Goal: Task Accomplishment & Management: Use online tool/utility

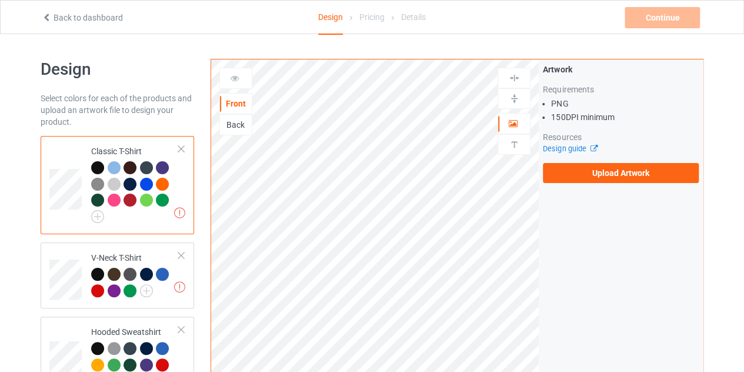
click at [239, 122] on div "Back" at bounding box center [236, 125] width 32 height 12
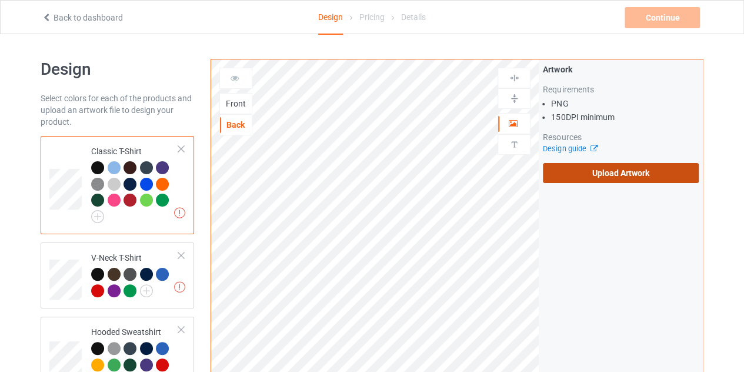
click at [589, 165] on label "Upload Artwork" at bounding box center [621, 173] width 156 height 20
click at [0, 0] on input "Upload Artwork" at bounding box center [0, 0] width 0 height 0
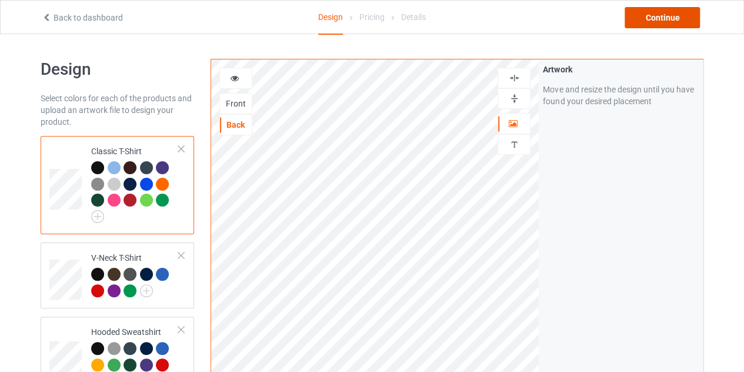
click at [663, 11] on div "Continue" at bounding box center [662, 17] width 75 height 21
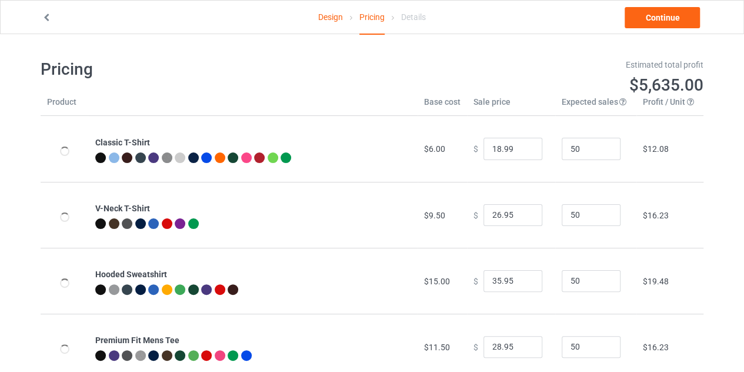
click at [332, 17] on link "Design" at bounding box center [330, 17] width 25 height 33
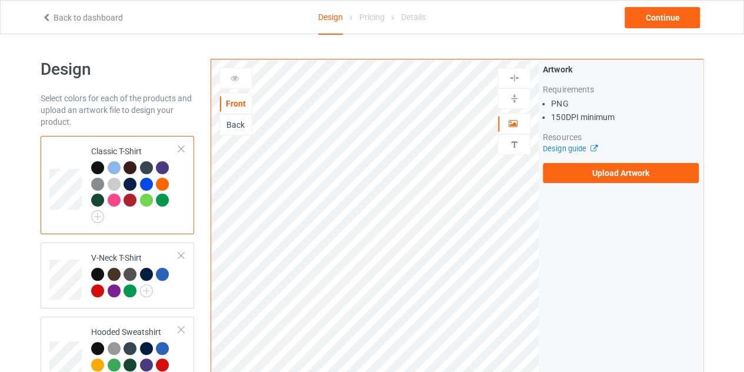
click at [362, 19] on div "Pricing" at bounding box center [371, 17] width 25 height 33
click at [635, 177] on label "Upload Artwork" at bounding box center [621, 173] width 156 height 20
click at [0, 0] on input "Upload Artwork" at bounding box center [0, 0] width 0 height 0
click at [231, 125] on div "Back" at bounding box center [236, 125] width 32 height 12
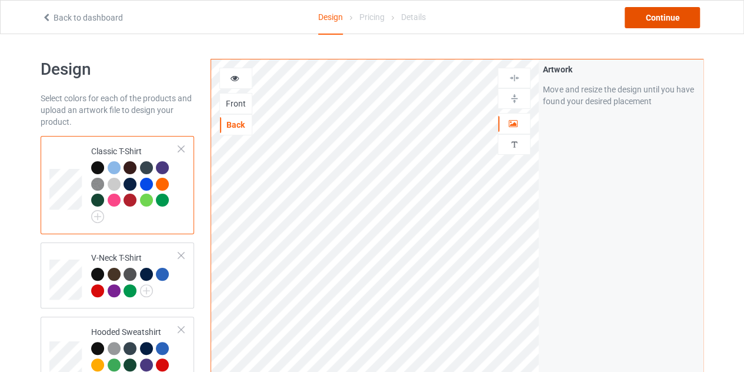
click at [649, 25] on div "Continue" at bounding box center [662, 17] width 75 height 21
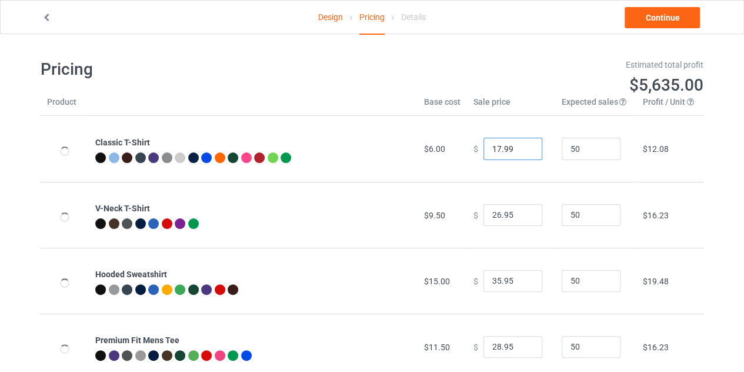
click at [523, 152] on input "17.99" at bounding box center [512, 149] width 59 height 22
type input "16.99"
click at [523, 152] on input "16.99" at bounding box center [512, 149] width 59 height 22
click at [660, 21] on link "Continue" at bounding box center [662, 17] width 75 height 21
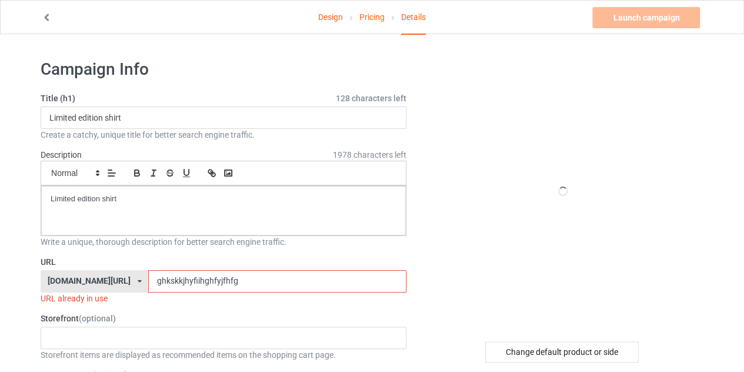
click at [222, 282] on input "ghkskkjhyfiihghfyjfhfg" at bounding box center [277, 281] width 258 height 22
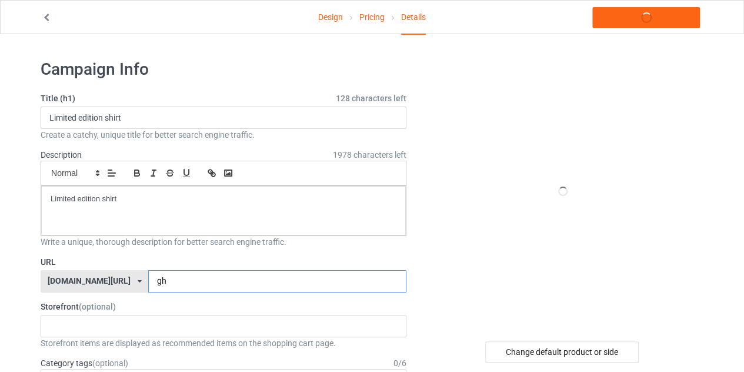
type input "g"
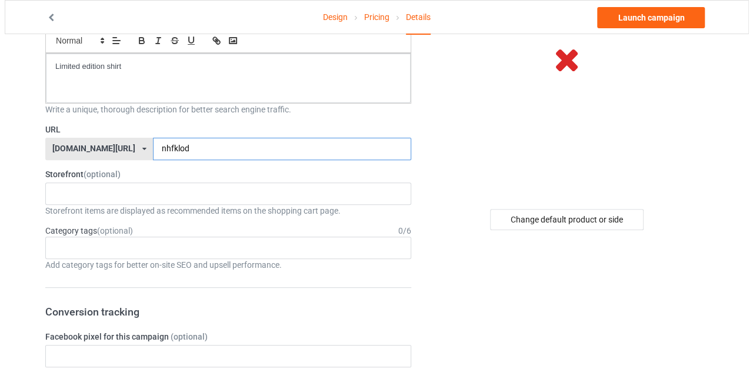
scroll to position [133, 0]
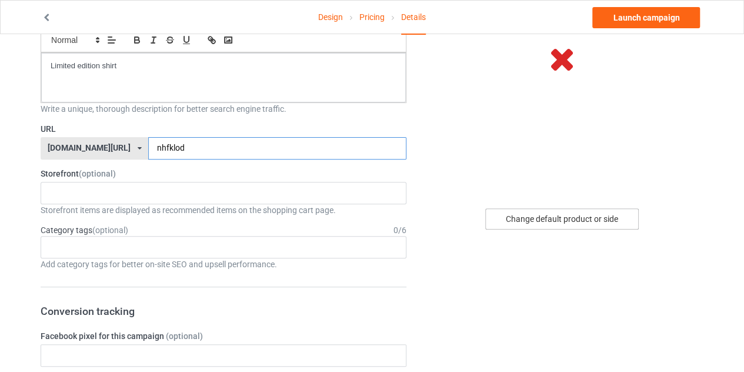
type input "nhfklod"
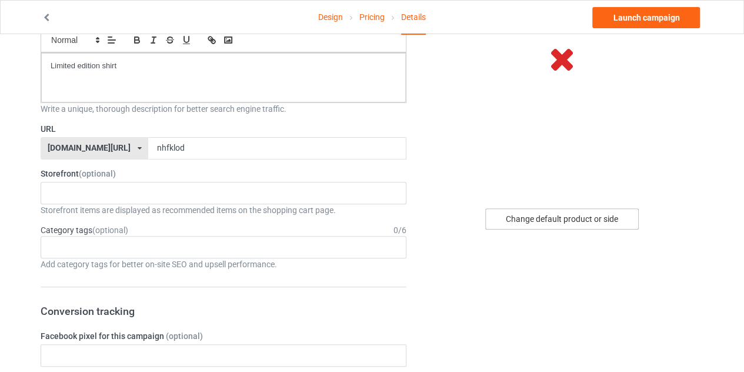
click at [556, 229] on div "Change default product or side" at bounding box center [562, 218] width 154 height 21
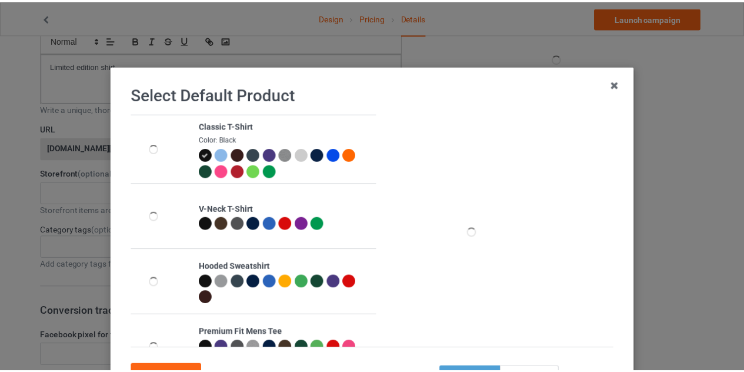
scroll to position [101, 0]
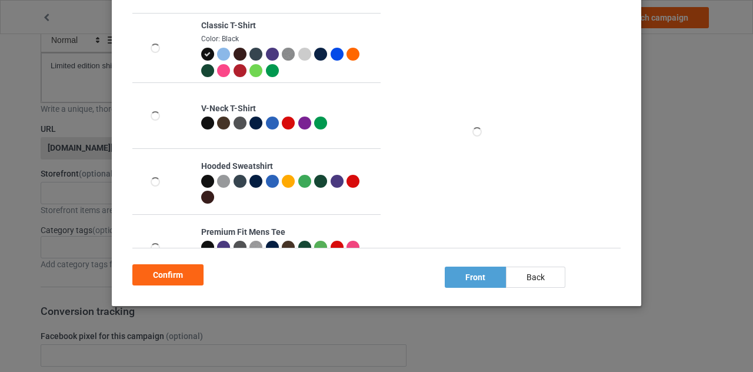
click at [530, 288] on div "Select Default Product Classic T-Shirt Color: Black V-Neck T-Shirt Hooded Sweat…" at bounding box center [376, 136] width 505 height 316
click at [527, 275] on div "back" at bounding box center [535, 276] width 59 height 21
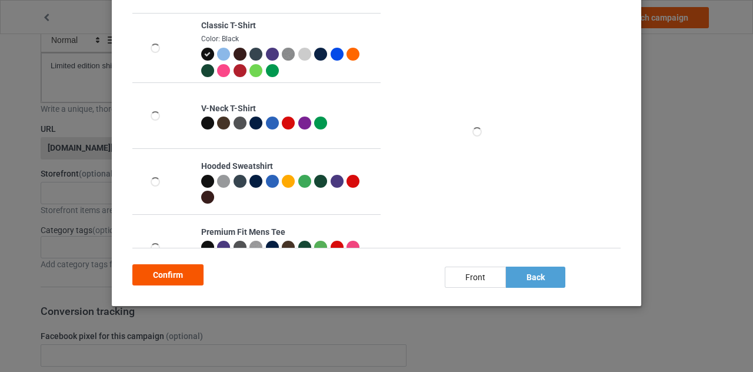
click at [178, 265] on div "Confirm" at bounding box center [167, 274] width 71 height 21
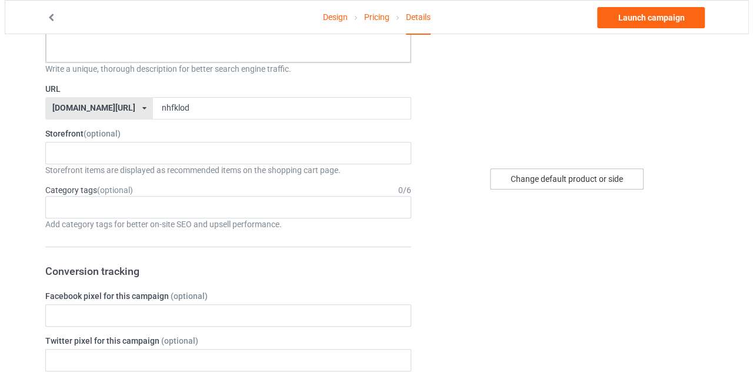
scroll to position [174, 0]
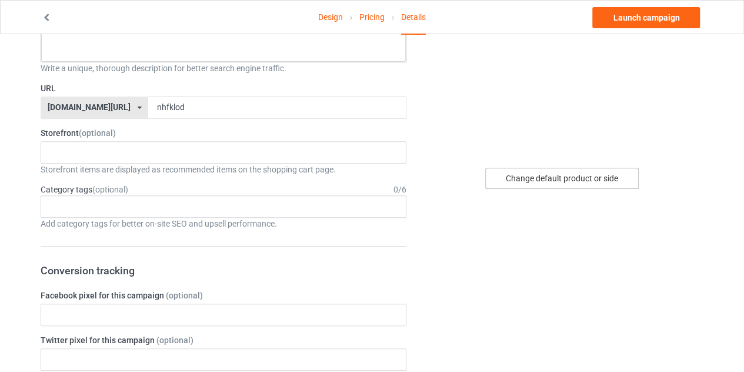
click at [539, 174] on div "Change default product or side" at bounding box center [562, 178] width 154 height 21
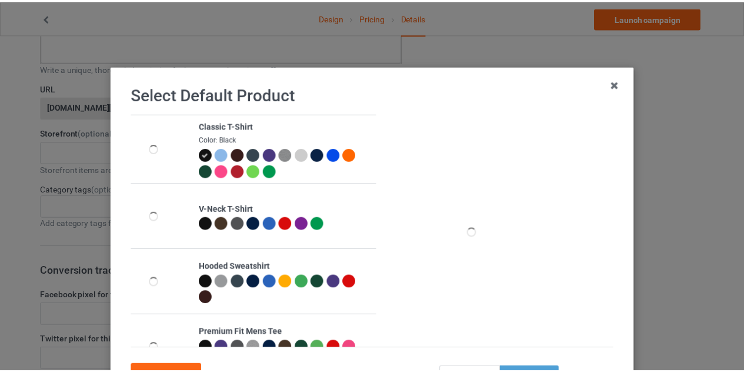
scroll to position [101, 0]
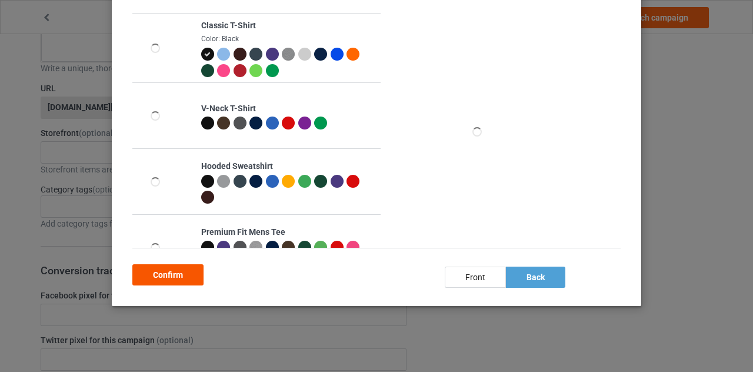
click at [181, 270] on div "Confirm" at bounding box center [167, 274] width 71 height 21
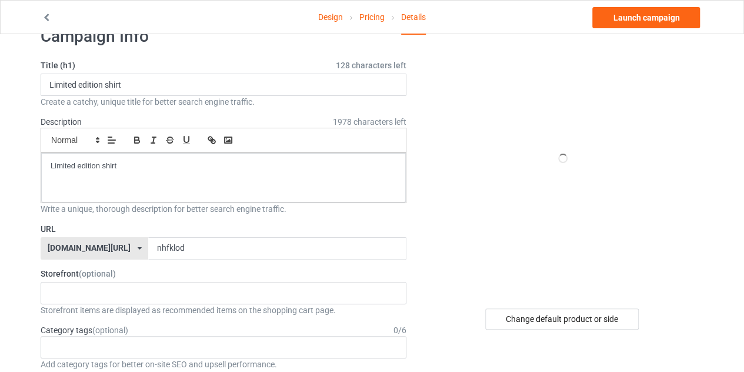
scroll to position [32, 0]
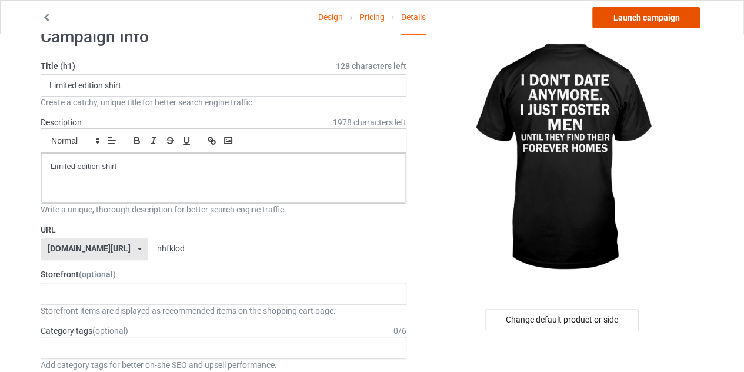
click at [645, 23] on link "Launch campaign" at bounding box center [646, 17] width 108 height 21
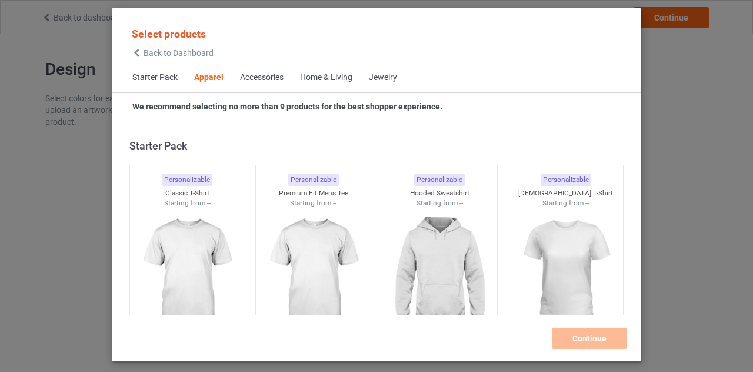
scroll to position [438, 0]
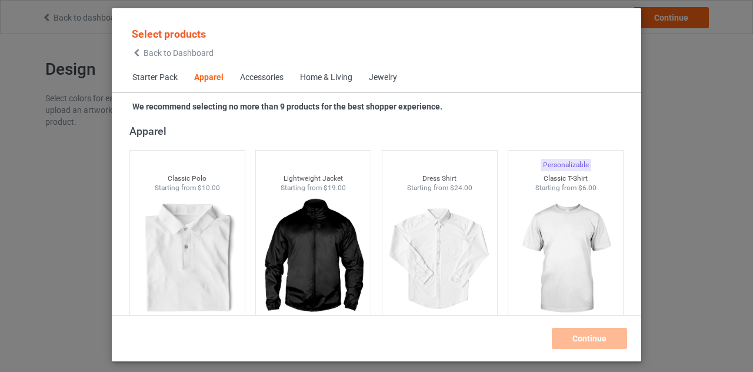
click at [138, 58] on div "Select products Back to Dashboard" at bounding box center [172, 42] width 97 height 43
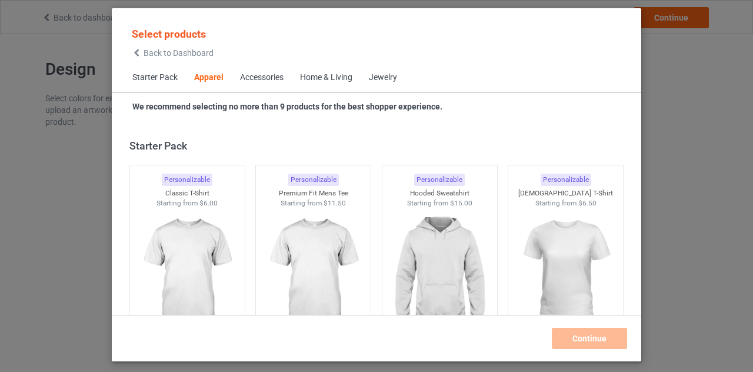
scroll to position [438, 0]
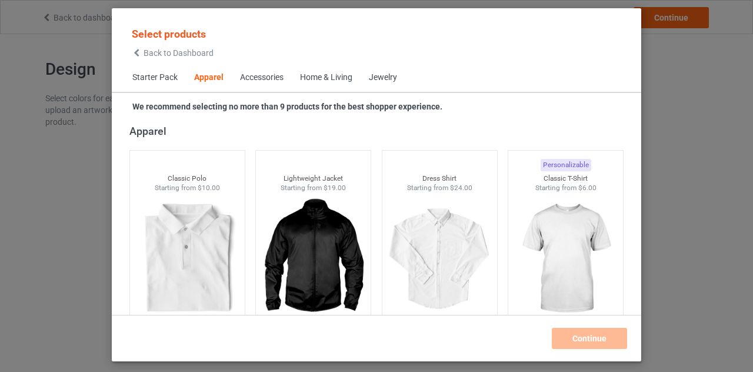
click at [138, 51] on icon at bounding box center [137, 53] width 10 height 8
